Goal: Use online tool/utility: Utilize a website feature to perform a specific function

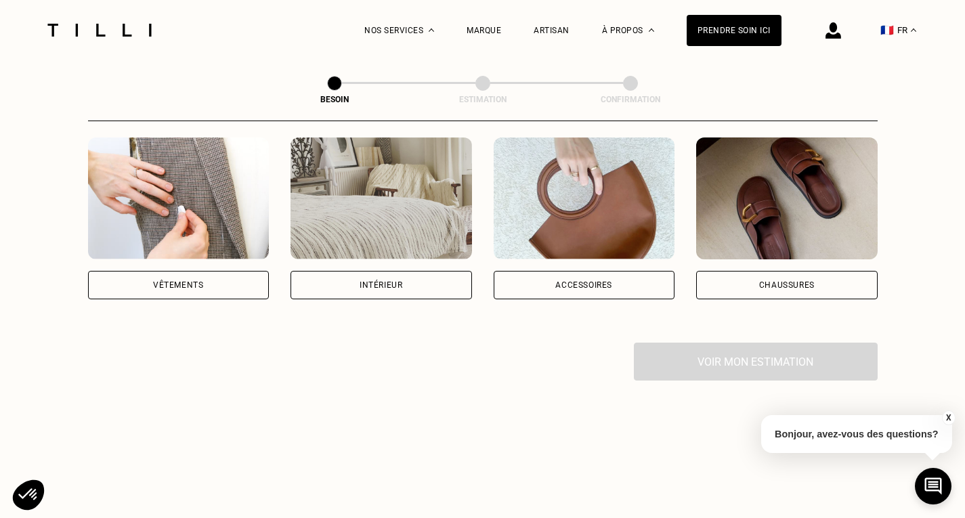
scroll to position [268, 0]
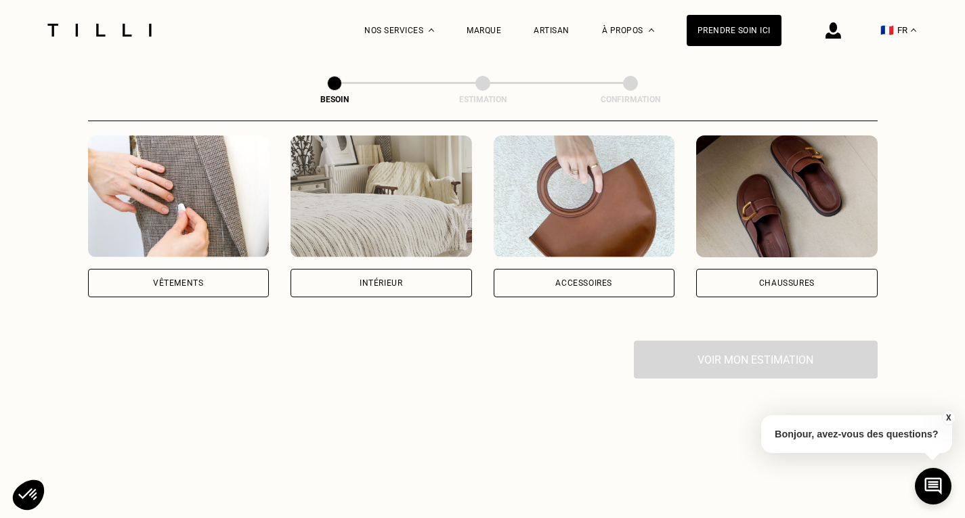
click at [164, 269] on div "Vêtements" at bounding box center [179, 283] width 182 height 28
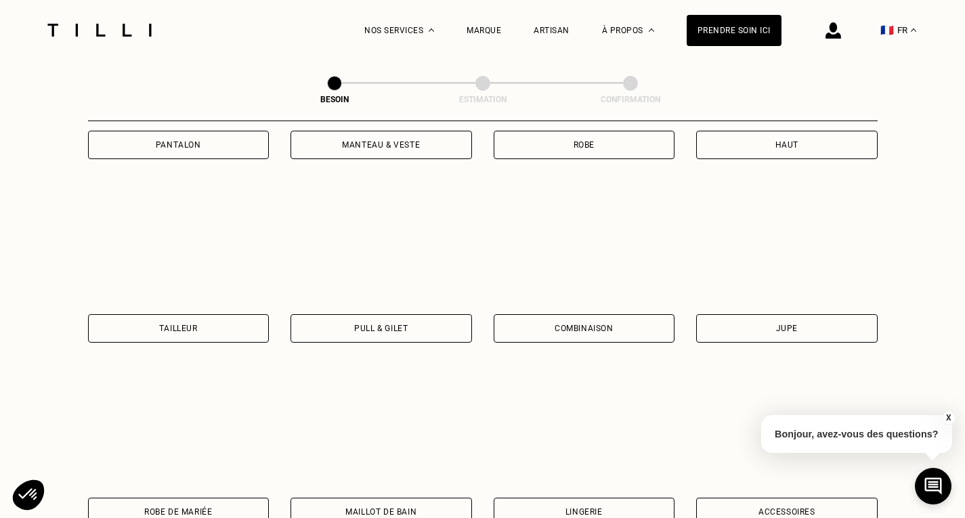
scroll to position [774, 0]
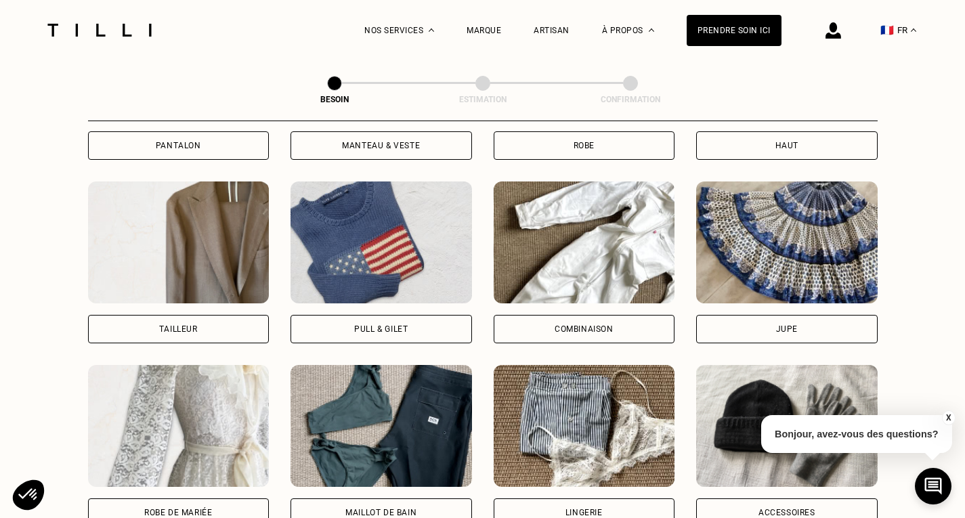
click at [224, 316] on div "Tailleur" at bounding box center [179, 329] width 182 height 28
select select "FR"
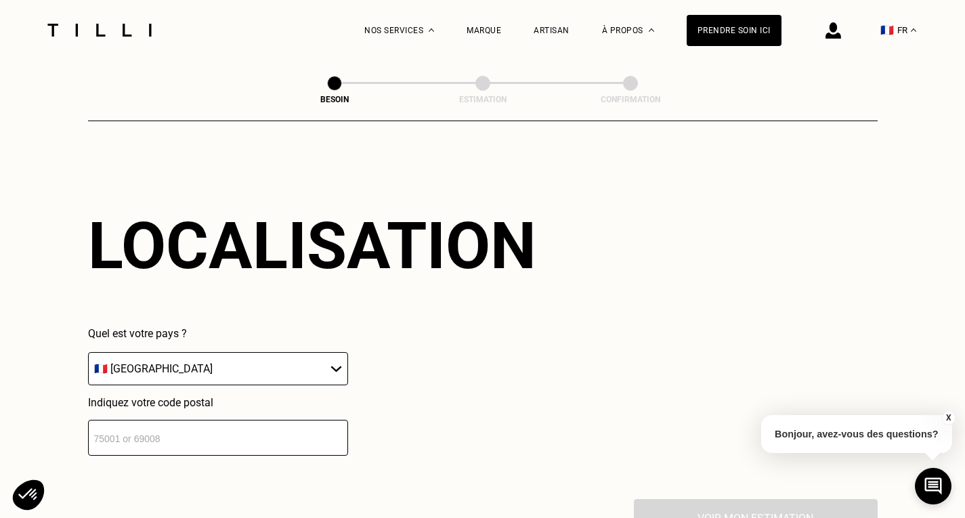
scroll to position [1180, 0]
click at [271, 433] on input "number" at bounding box center [218, 437] width 260 height 36
type input "93200"
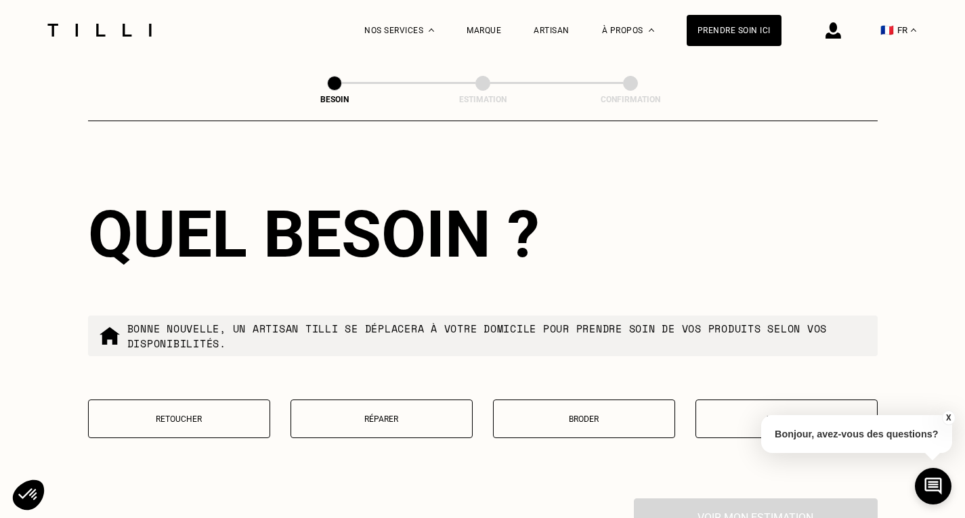
scroll to position [1527, 0]
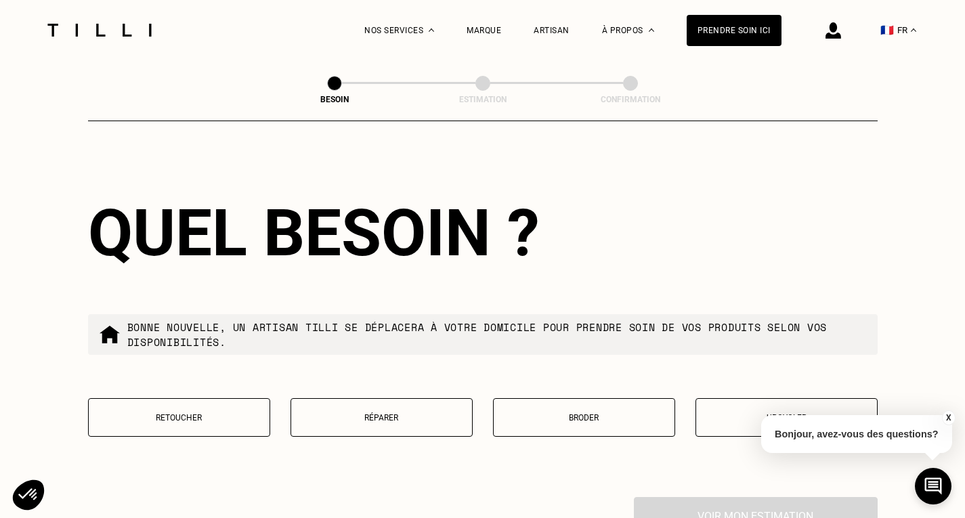
click at [225, 413] on p "Retoucher" at bounding box center [179, 417] width 167 height 9
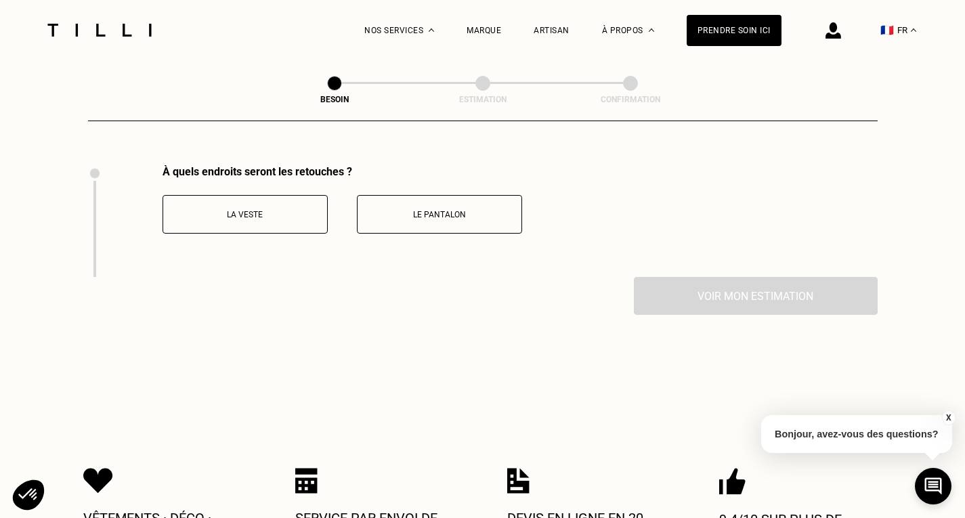
scroll to position [1864, 0]
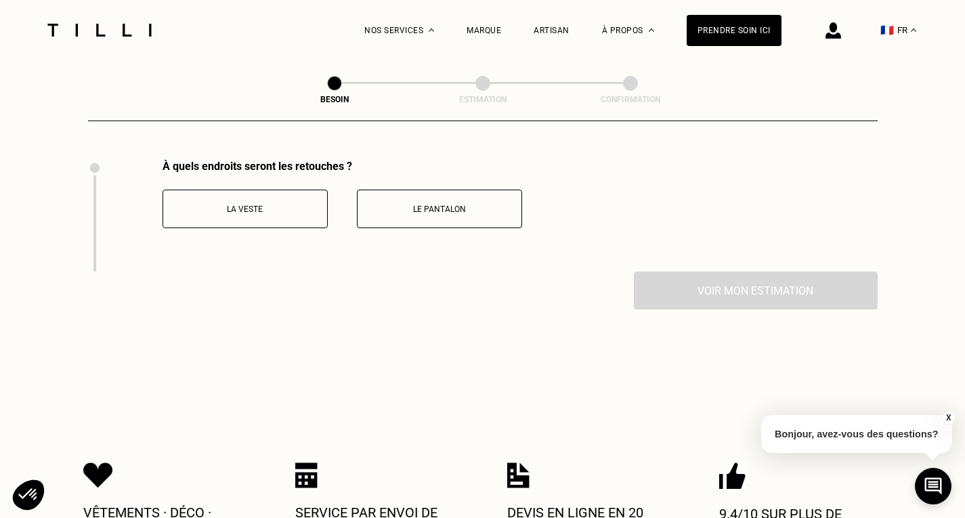
click at [297, 195] on button "La veste" at bounding box center [245, 209] width 165 height 39
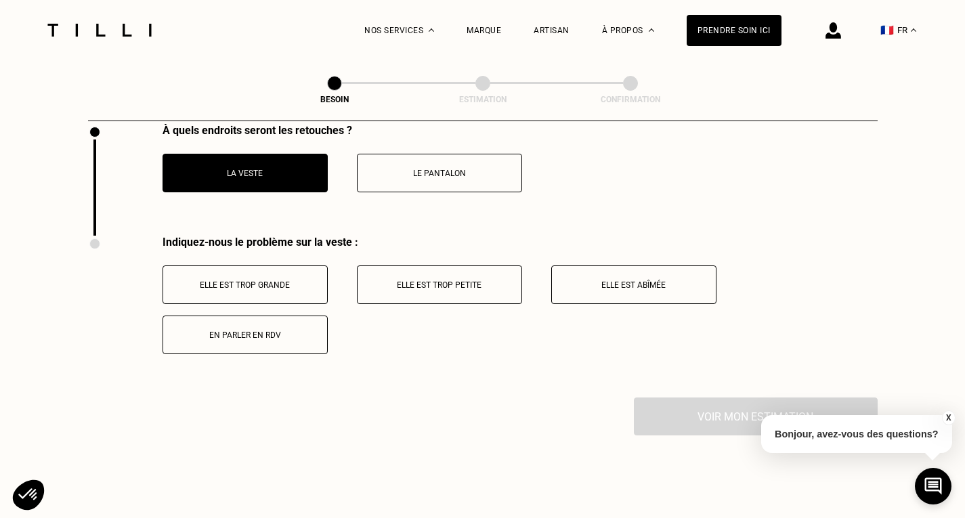
scroll to position [1899, 0]
click at [274, 268] on button "Elle est trop grande" at bounding box center [245, 285] width 165 height 39
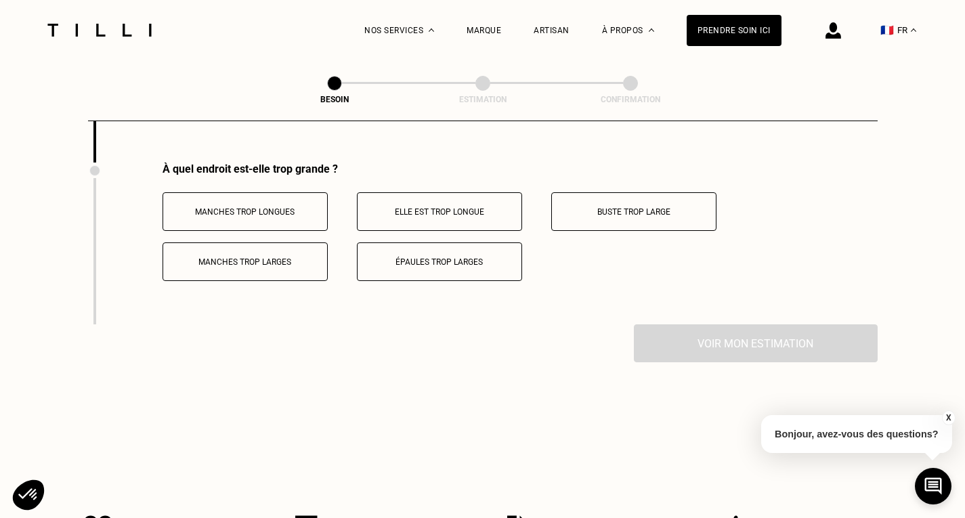
scroll to position [2138, 0]
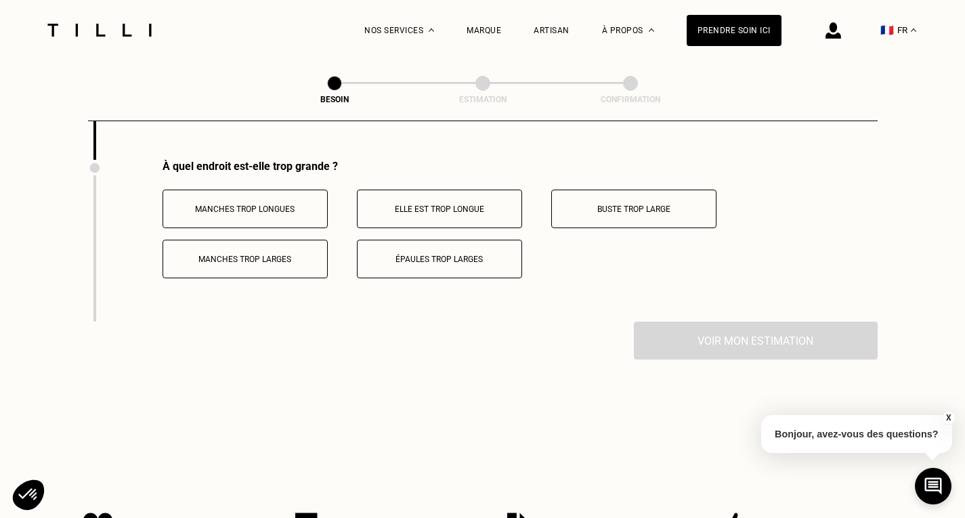
click at [276, 205] on p "Manches trop longues" at bounding box center [245, 209] width 150 height 9
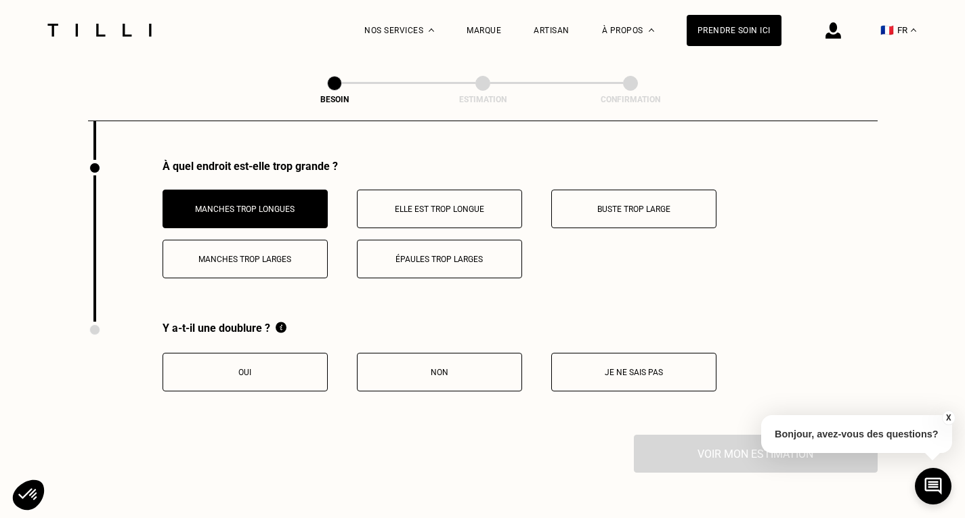
click at [392, 205] on p "Elle est trop longue" at bounding box center [439, 209] width 150 height 9
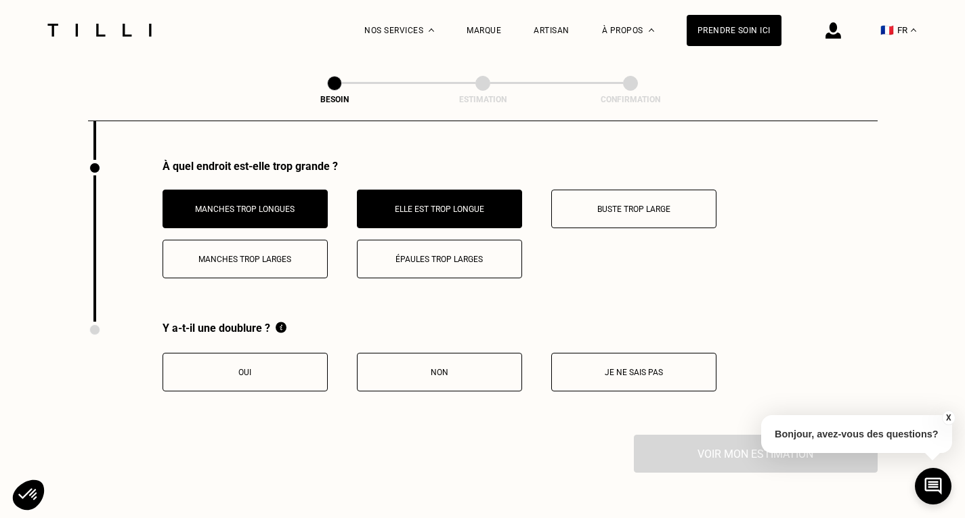
click at [583, 353] on button "Je ne sais pas" at bounding box center [633, 372] width 165 height 39
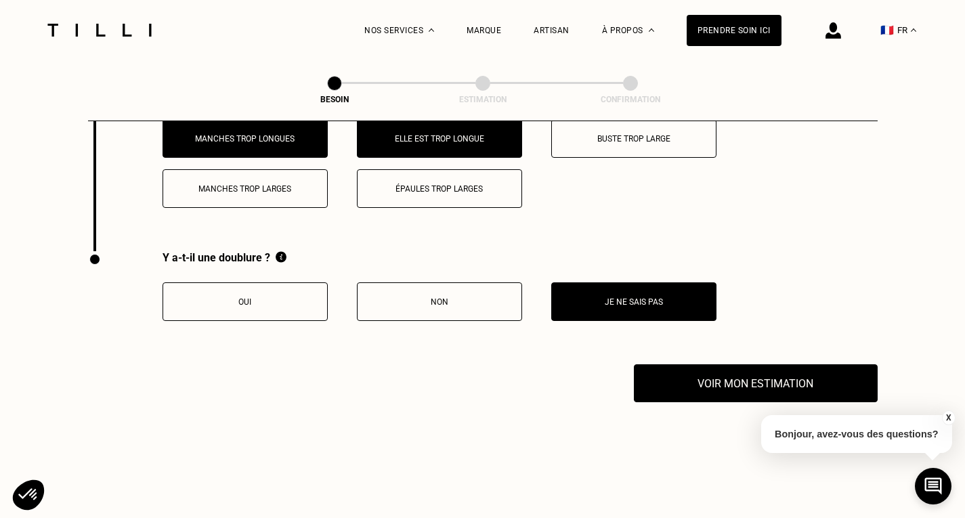
scroll to position [2215, 0]
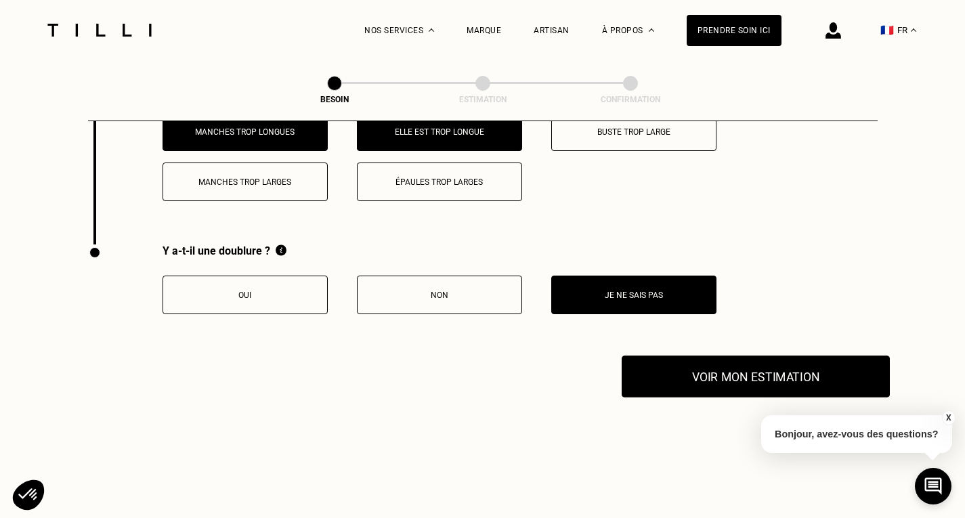
click at [683, 359] on button "Voir mon estimation" at bounding box center [756, 377] width 268 height 42
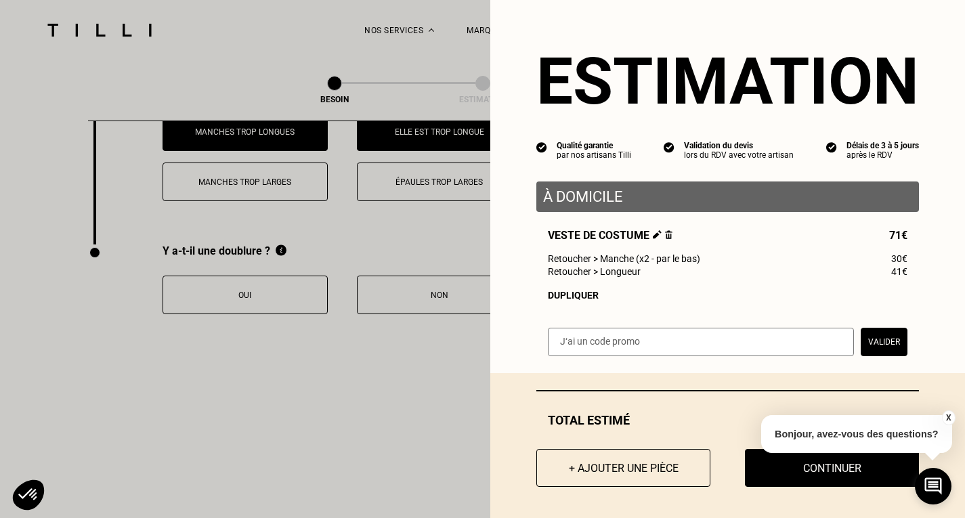
scroll to position [8, 0]
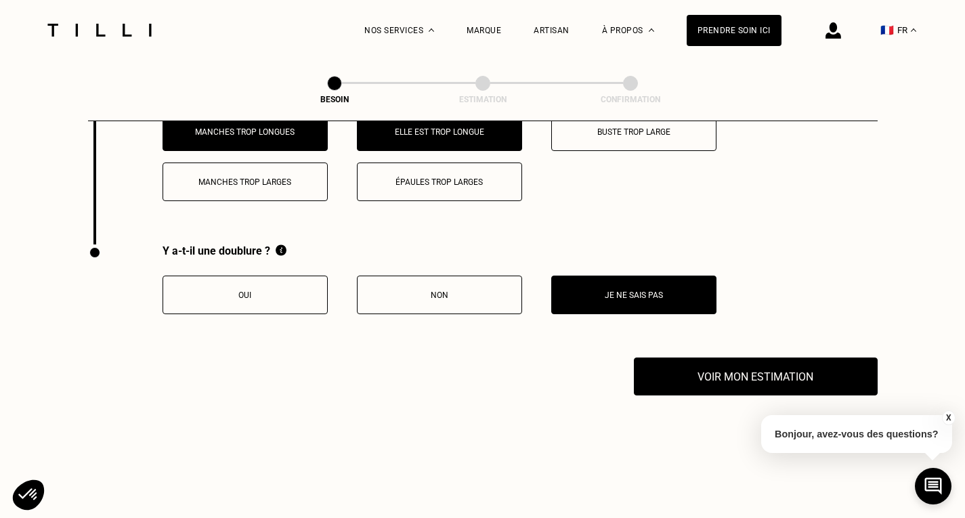
click at [948, 415] on button "X" at bounding box center [949, 417] width 14 height 15
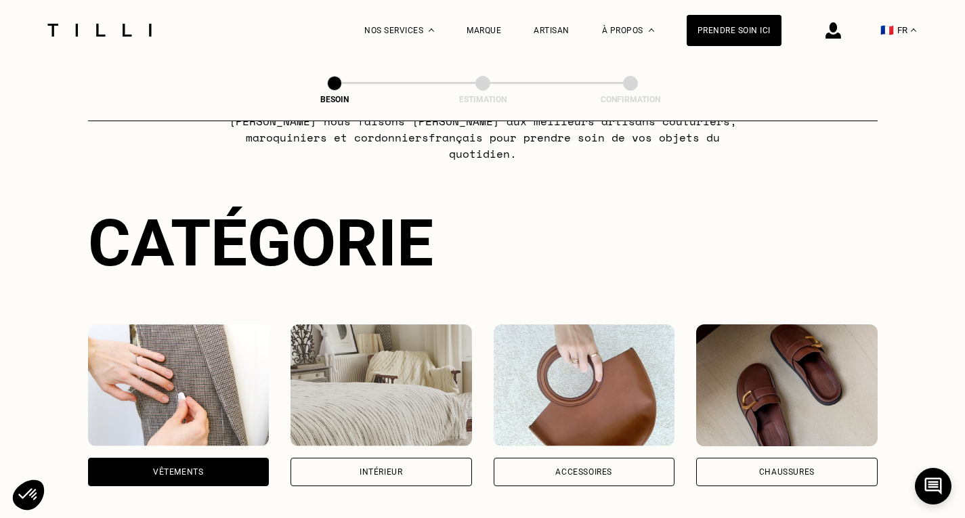
scroll to position [0, 0]
